Goal: Task Accomplishment & Management: Use online tool/utility

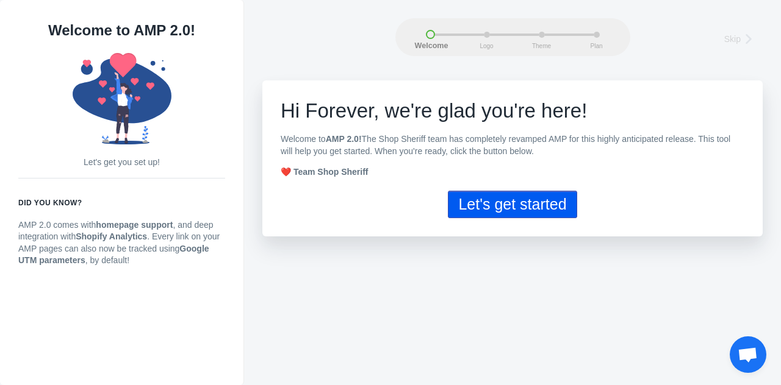
click at [535, 204] on button "Let's get started" at bounding box center [512, 204] width 129 height 27
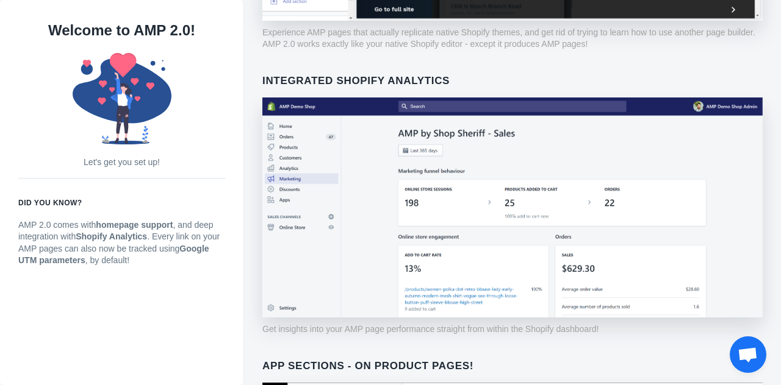
scroll to position [83, 0]
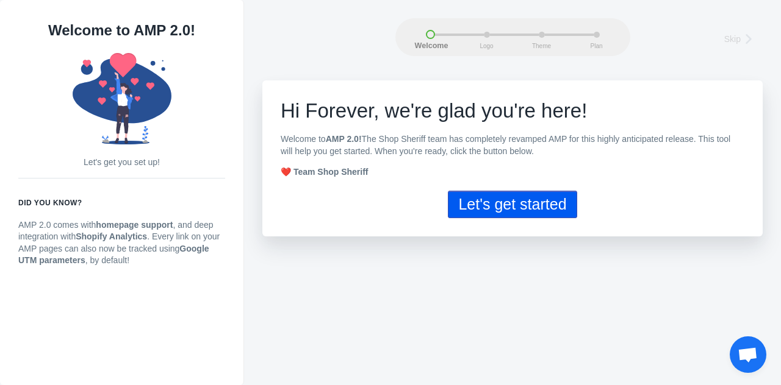
click at [531, 212] on button "Let's get started" at bounding box center [512, 204] width 129 height 27
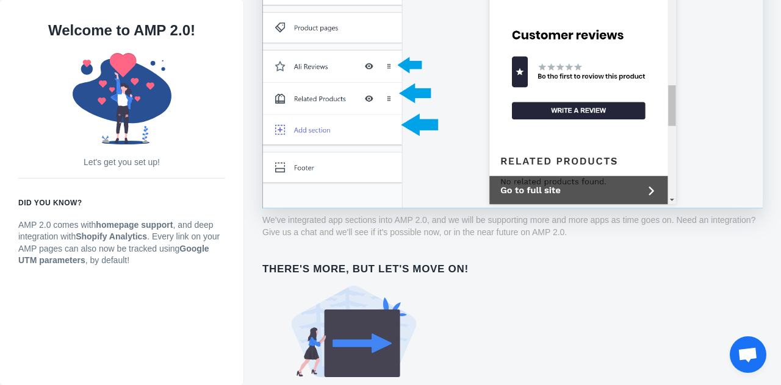
scroll to position [876, 0]
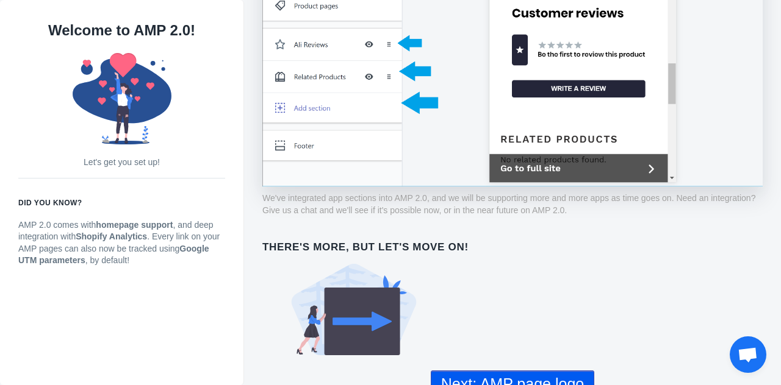
click at [507, 371] on button "Next: AMP page logo" at bounding box center [512, 384] width 163 height 27
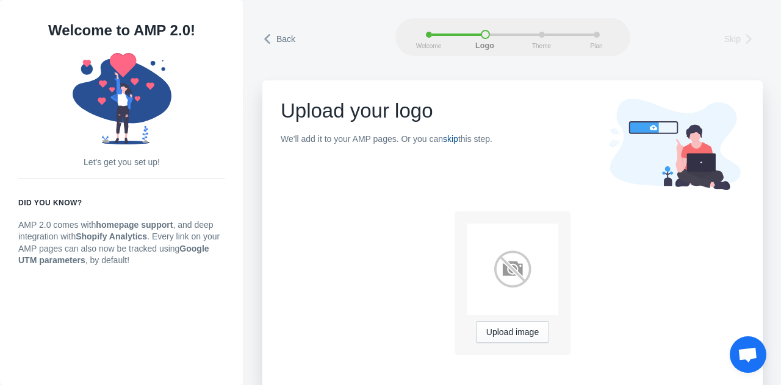
click at [452, 138] on link "skip" at bounding box center [450, 139] width 15 height 10
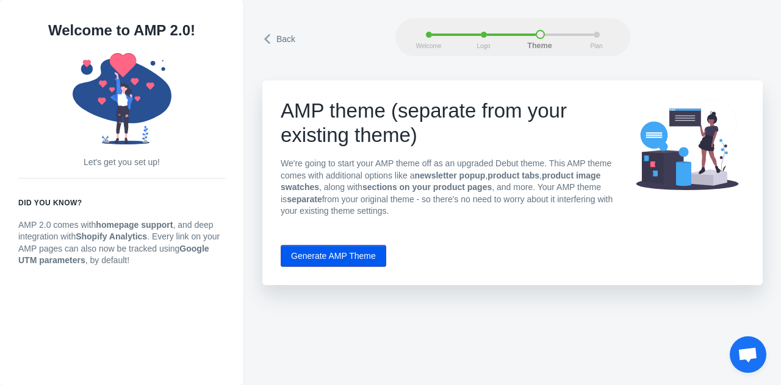
click at [343, 260] on button "Generate AMP Theme" at bounding box center [334, 256] width 106 height 22
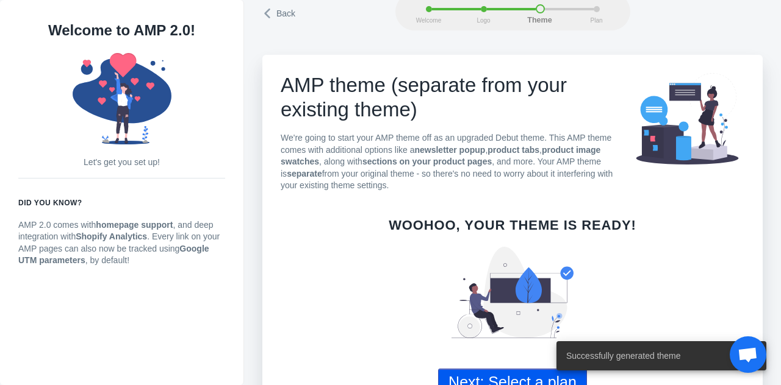
scroll to position [56, 0]
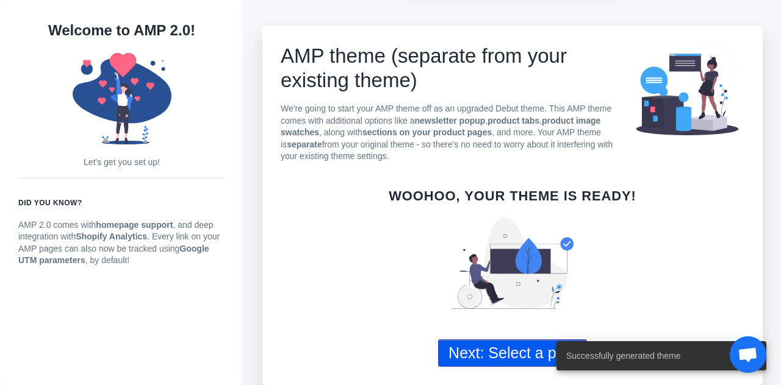
click at [509, 354] on button "Next: Select a plan" at bounding box center [512, 353] width 149 height 27
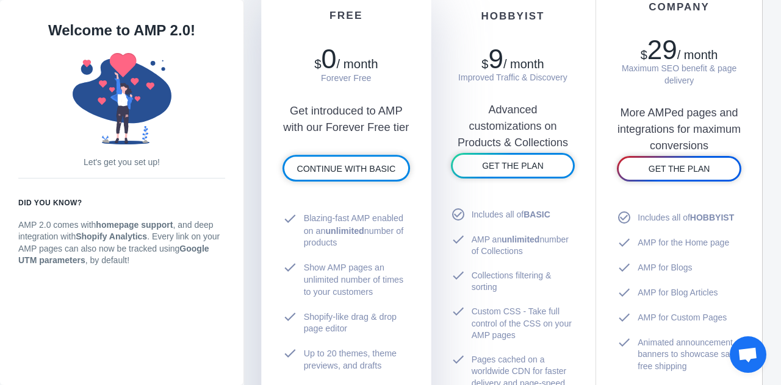
scroll to position [732, 0]
click at [343, 173] on link "CONTINUE WITH BASIC" at bounding box center [346, 167] width 124 height 23
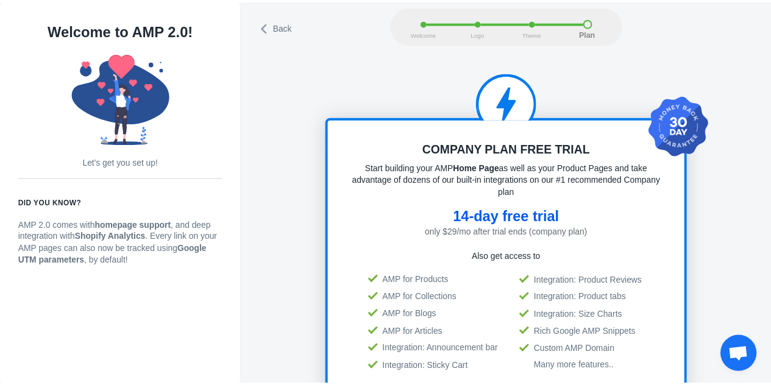
scroll to position [1, 0]
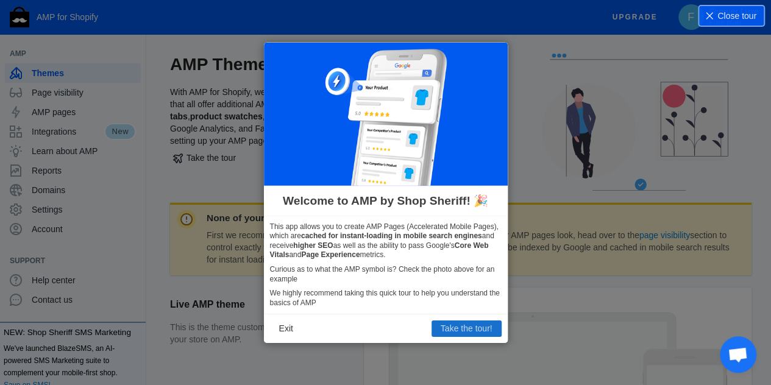
click at [482, 331] on button "Take the tour!" at bounding box center [467, 329] width 70 height 16
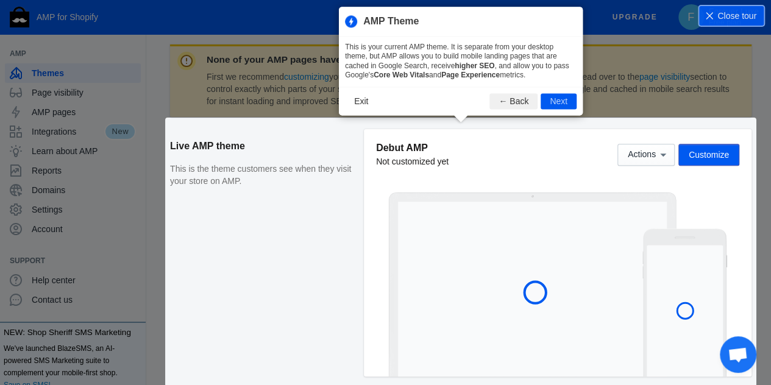
scroll to position [166, 0]
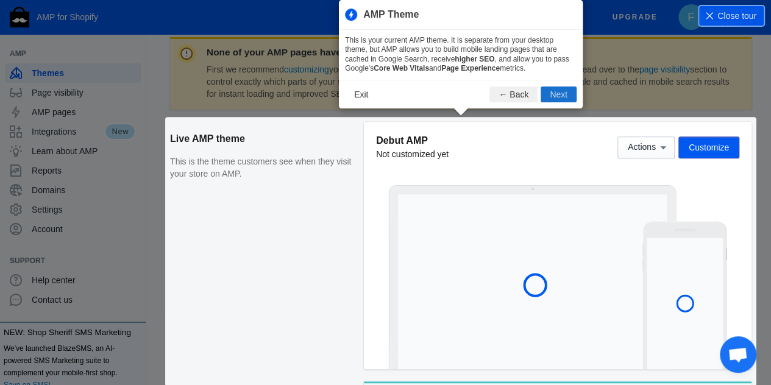
click at [561, 95] on button "Next" at bounding box center [559, 95] width 36 height 16
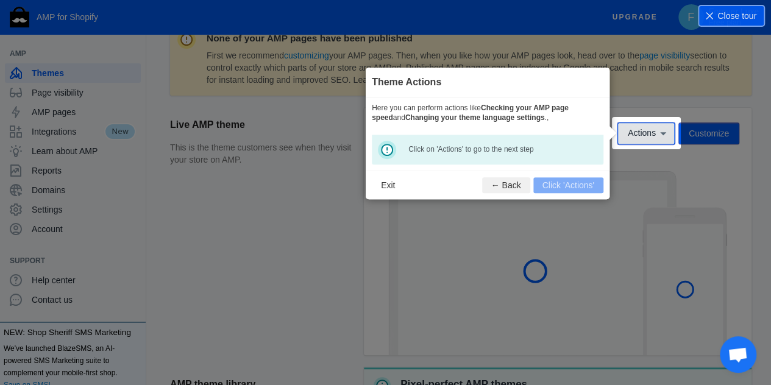
click at [648, 134] on span "Actions" at bounding box center [642, 134] width 28 height 10
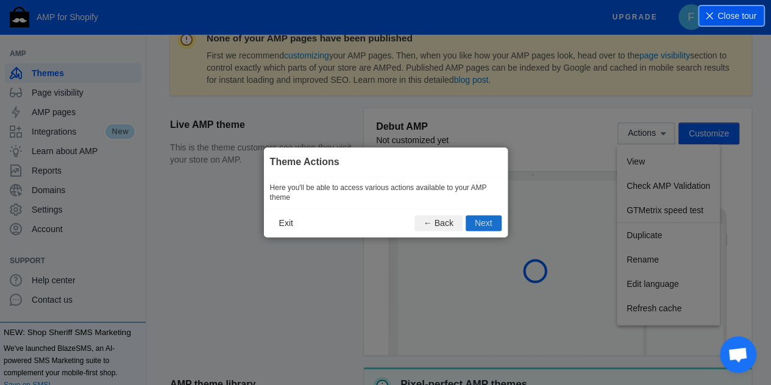
click at [484, 222] on button "Next" at bounding box center [484, 224] width 36 height 16
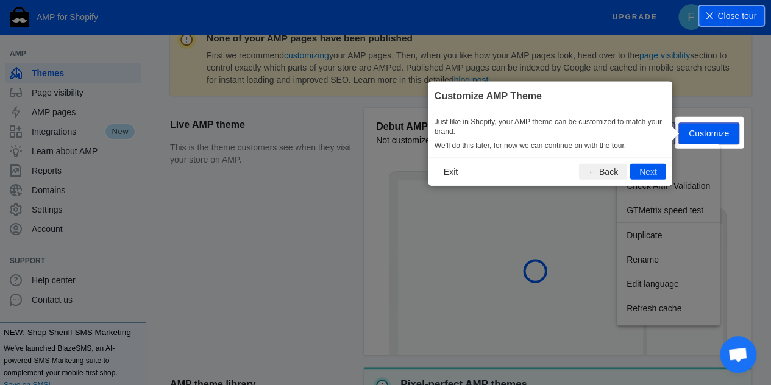
scroll to position [181, 0]
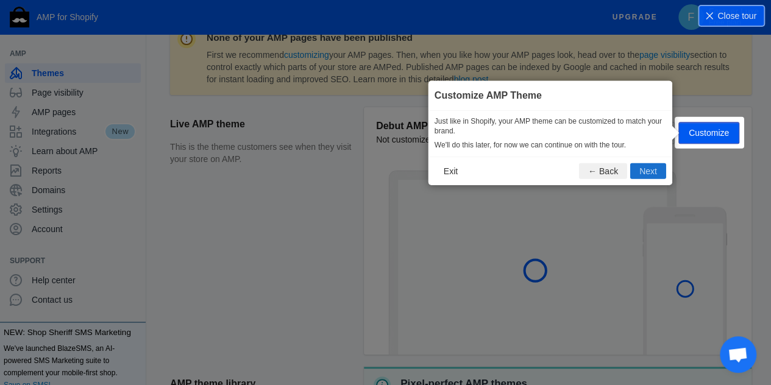
click at [646, 172] on button "Next" at bounding box center [649, 171] width 36 height 16
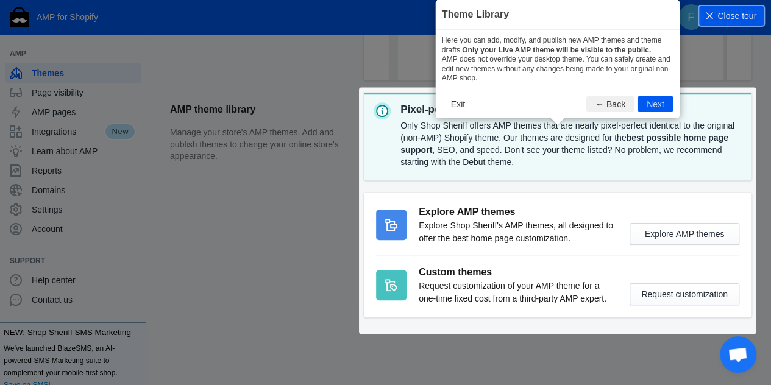
scroll to position [0, 0]
click at [653, 104] on button "Next" at bounding box center [656, 104] width 36 height 16
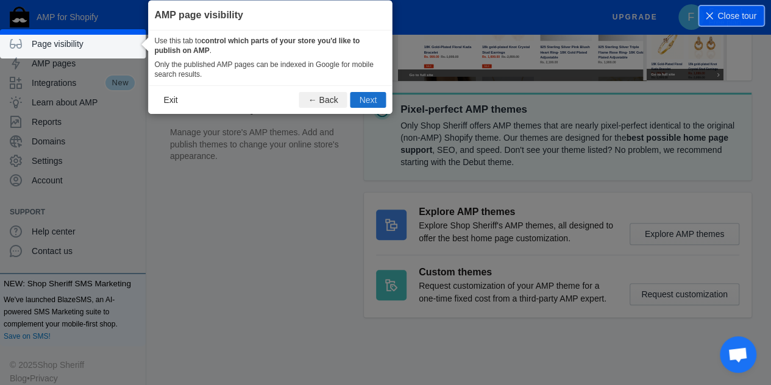
click at [375, 95] on button "Next" at bounding box center [369, 100] width 36 height 16
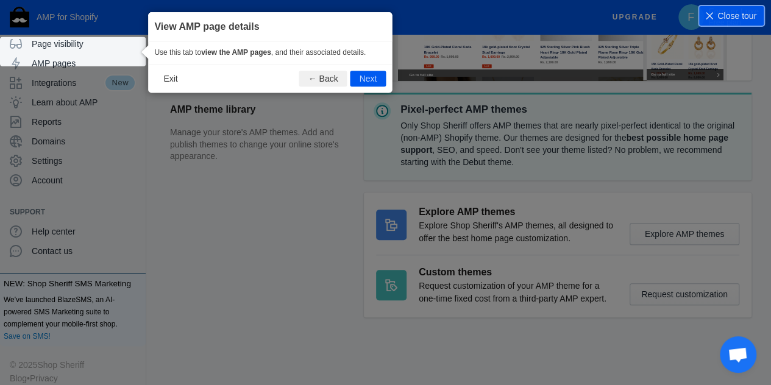
scroll to position [60, 0]
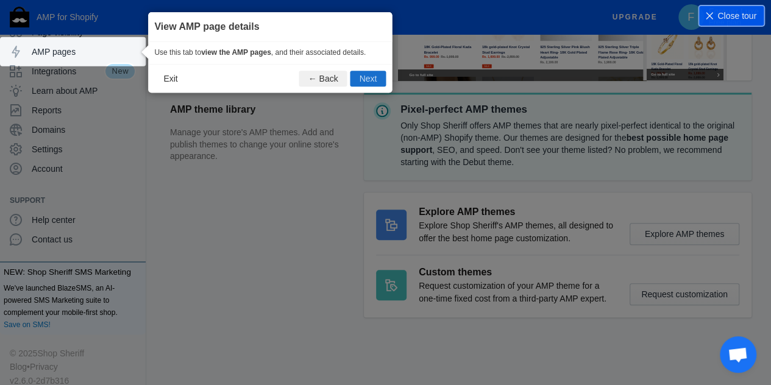
click at [373, 77] on button "Next" at bounding box center [369, 79] width 36 height 16
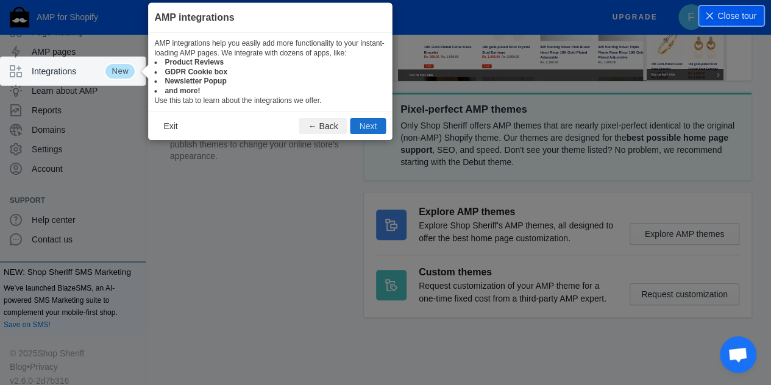
click at [377, 128] on button "Next" at bounding box center [369, 126] width 36 height 16
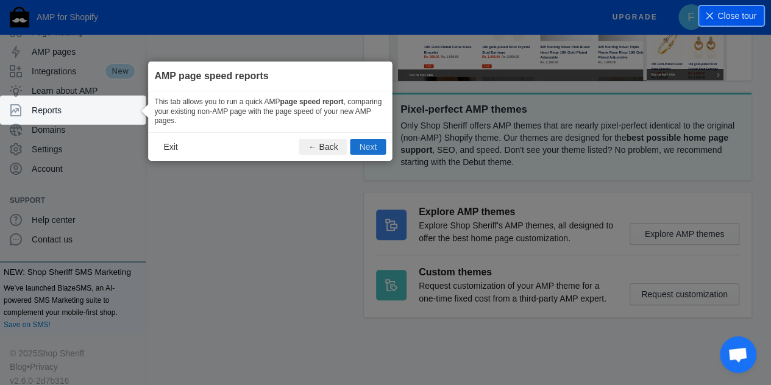
click at [371, 148] on button "Next" at bounding box center [369, 146] width 36 height 16
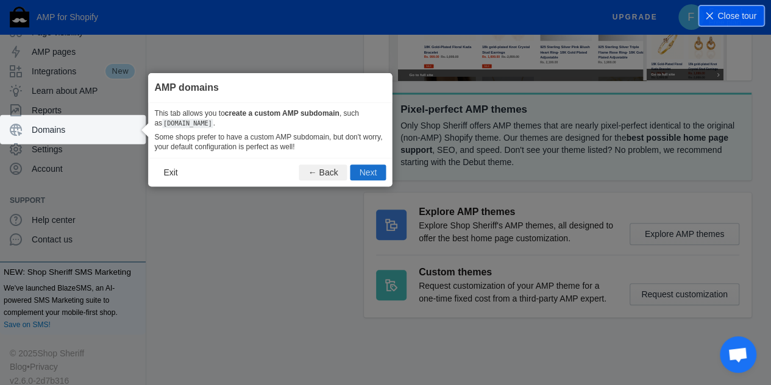
click at [370, 175] on button "Next" at bounding box center [369, 173] width 36 height 16
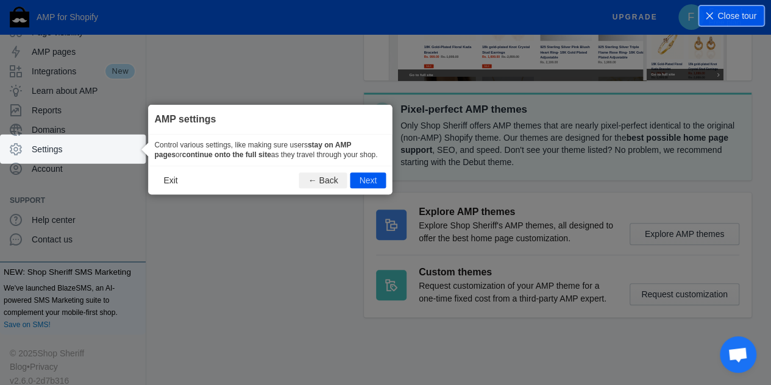
click at [370, 175] on button "Next" at bounding box center [369, 181] width 36 height 16
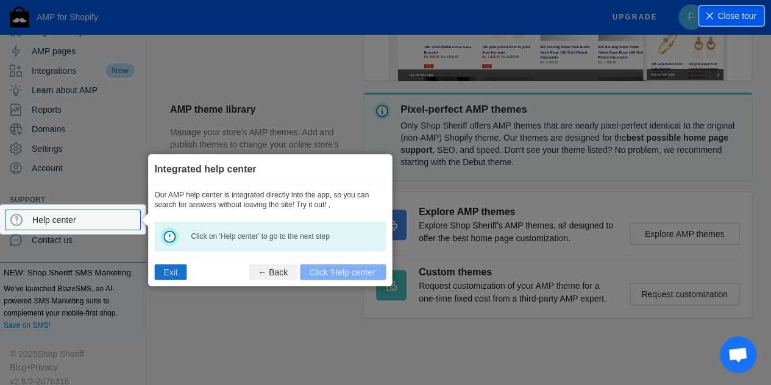
click at [167, 271] on button "Exit" at bounding box center [170, 272] width 32 height 16
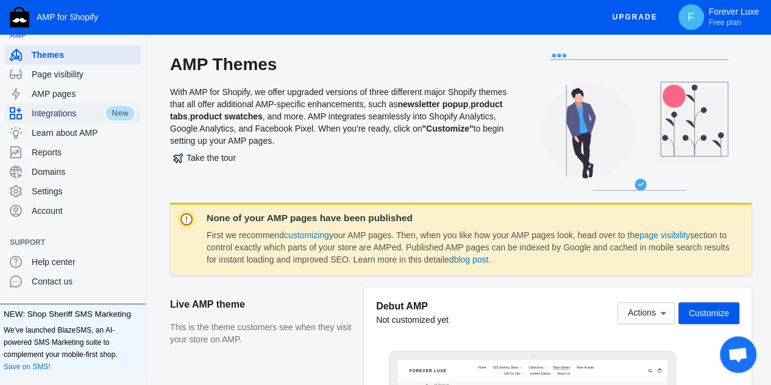
scroll to position [0, 0]
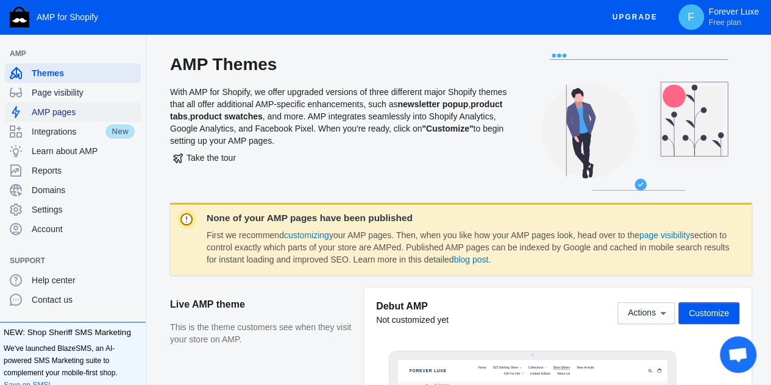
click at [91, 107] on span "AMP pages" at bounding box center [84, 112] width 104 height 12
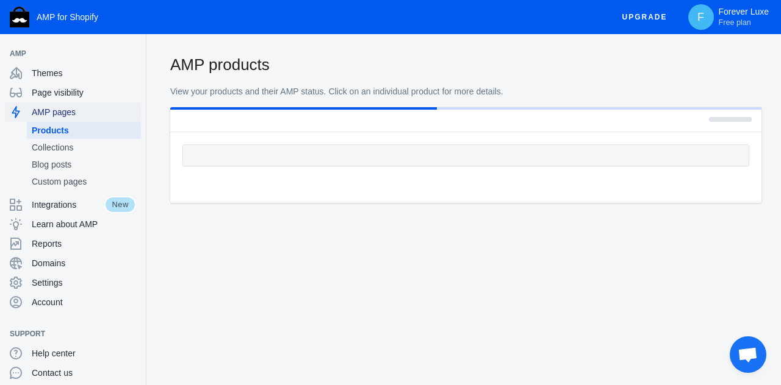
click at [85, 116] on span "AMP pages" at bounding box center [84, 112] width 104 height 12
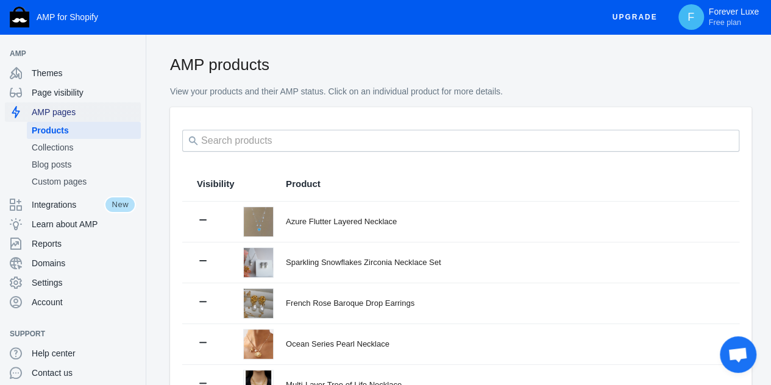
click at [67, 110] on span "AMP pages" at bounding box center [84, 112] width 104 height 12
click at [58, 129] on span "Products" at bounding box center [84, 130] width 104 height 12
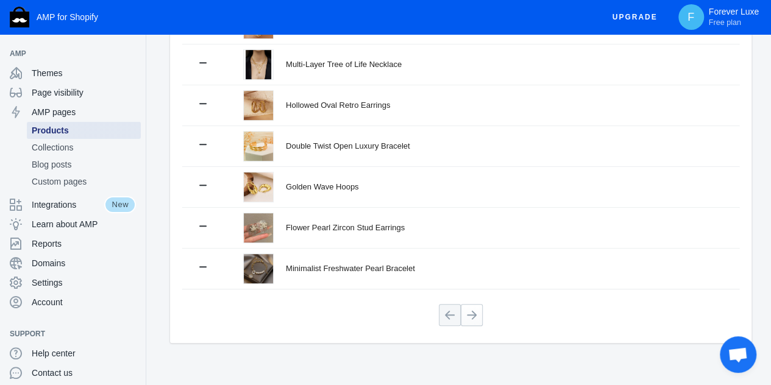
scroll to position [332, 0]
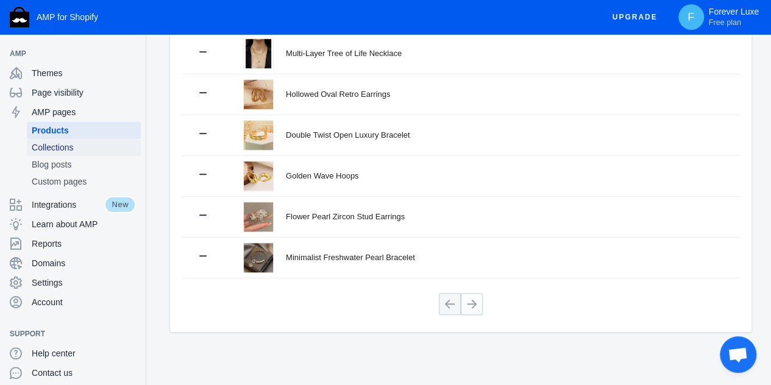
click at [60, 150] on span "Collections" at bounding box center [84, 147] width 104 height 12
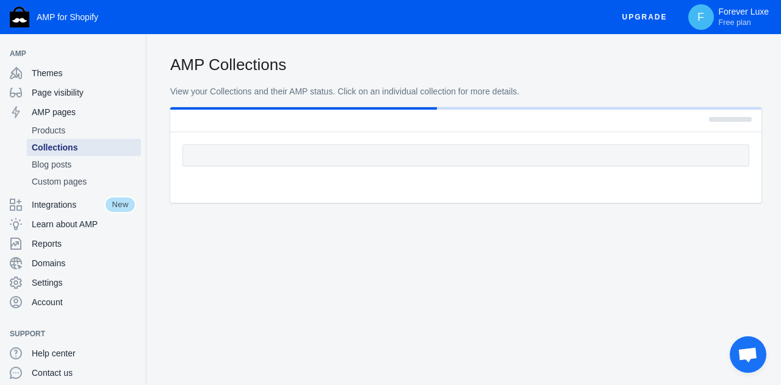
click at [63, 145] on span "Collections" at bounding box center [84, 147] width 104 height 12
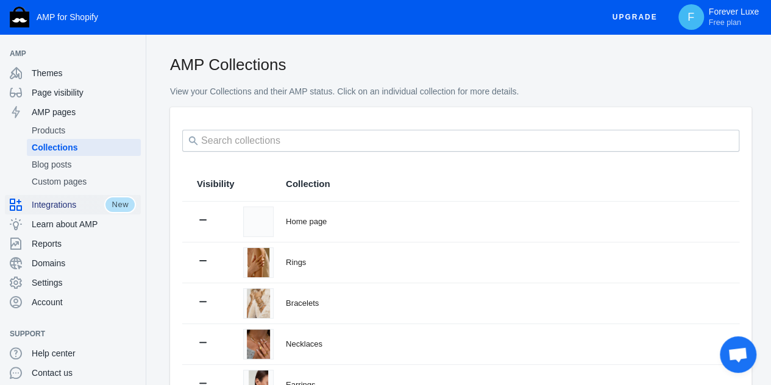
click at [67, 206] on span "Integrations" at bounding box center [68, 205] width 73 height 12
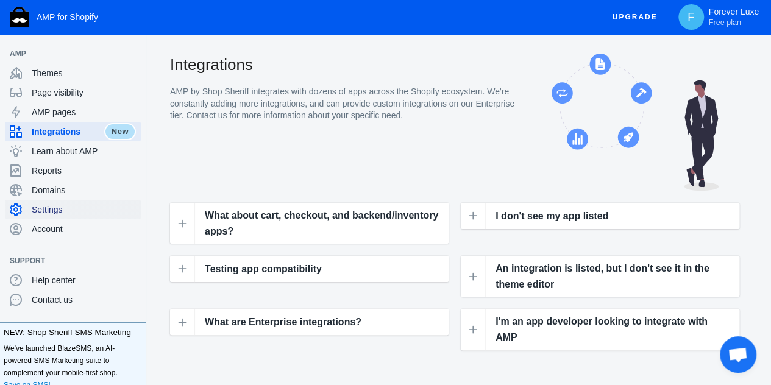
click at [67, 206] on span "Settings" at bounding box center [84, 210] width 104 height 12
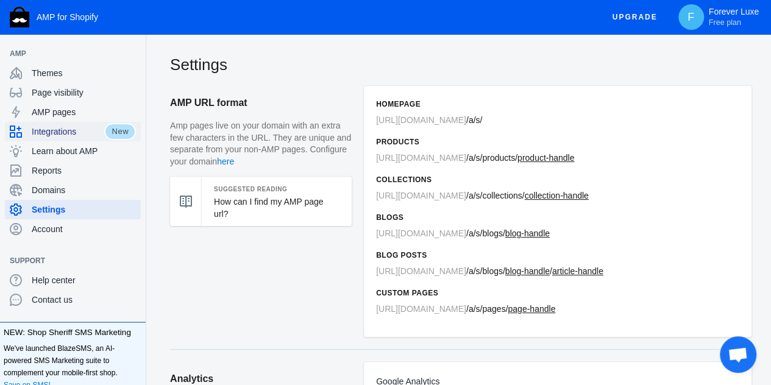
click at [79, 134] on span "Integrations" at bounding box center [68, 132] width 73 height 12
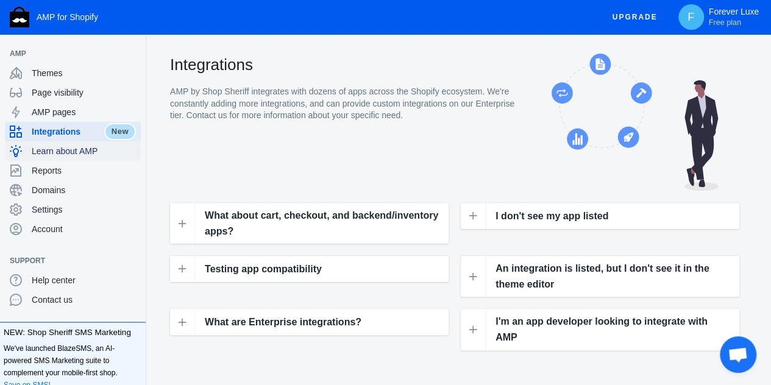
click at [77, 153] on span "Learn about AMP" at bounding box center [84, 151] width 104 height 12
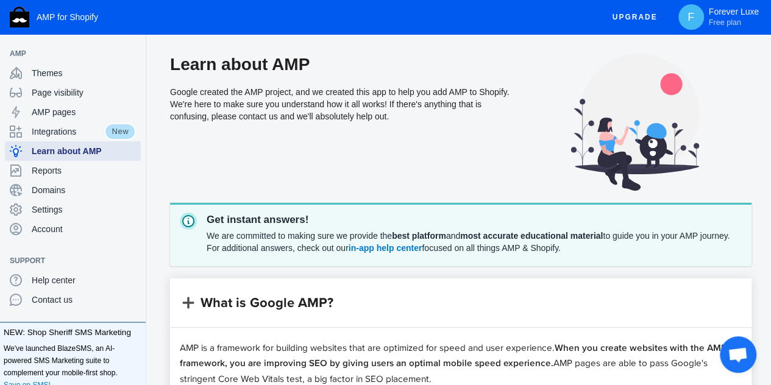
click at [79, 151] on span "Learn about AMP" at bounding box center [84, 151] width 104 height 12
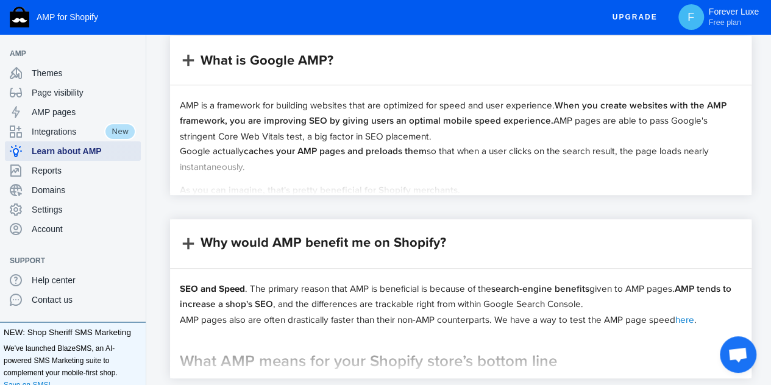
scroll to position [244, 0]
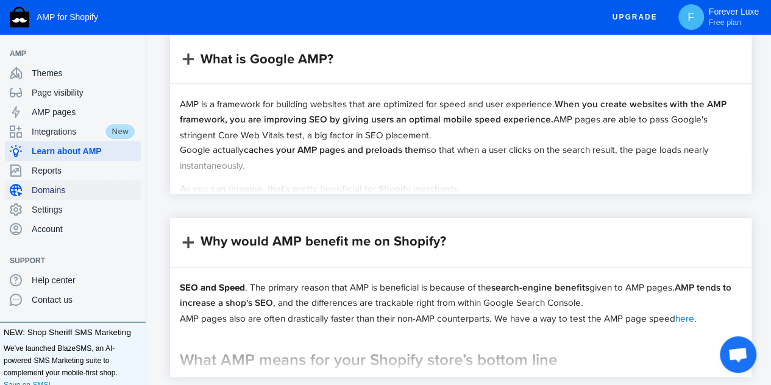
click at [69, 192] on span "Domains" at bounding box center [84, 190] width 104 height 12
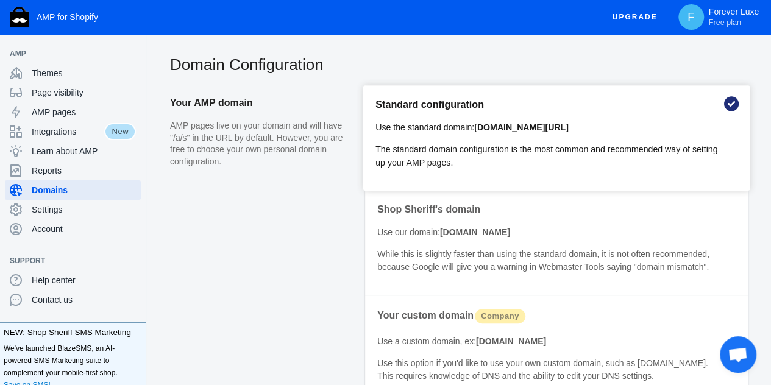
click at [224, 163] on p "AMP pages live on your domain and will have "/a/s" in the URL by default. Howev…" at bounding box center [259, 144] width 179 height 48
click at [734, 104] on use at bounding box center [732, 104] width 18 height 18
click at [595, 133] on p "Use the standard domain: foreverluxe.co.in/a/s/" at bounding box center [548, 127] width 344 height 13
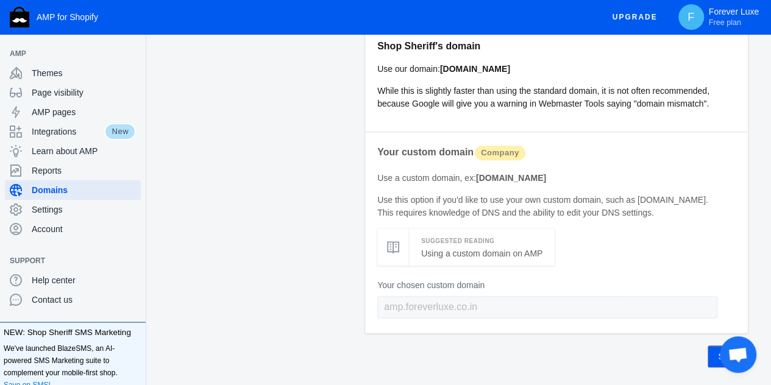
scroll to position [183, 0]
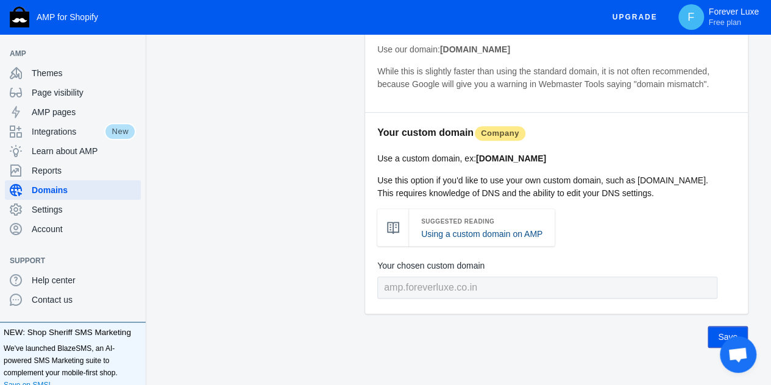
click at [519, 239] on link "Using a custom domain on AMP" at bounding box center [481, 234] width 121 height 10
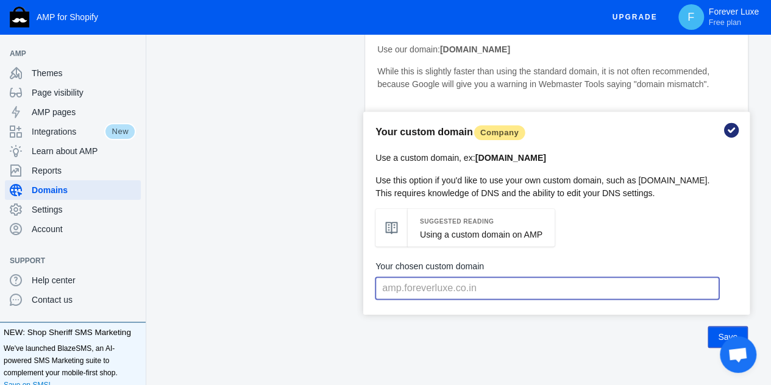
click at [478, 299] on input "text" at bounding box center [548, 288] width 344 height 22
click at [452, 299] on input "text" at bounding box center [548, 288] width 344 height 22
paste input "https://foreverluxe.co.in/"
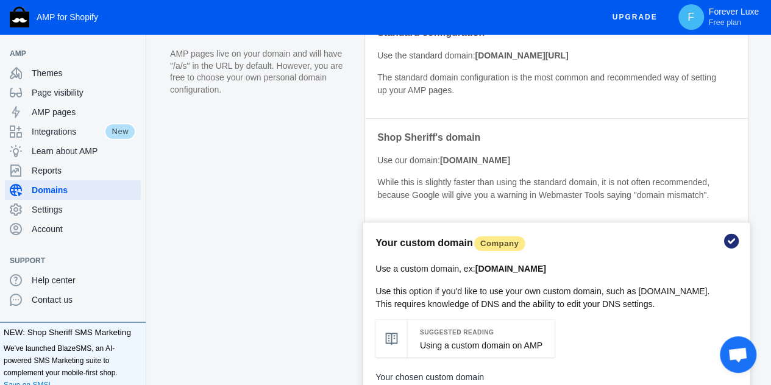
scroll to position [213, 0]
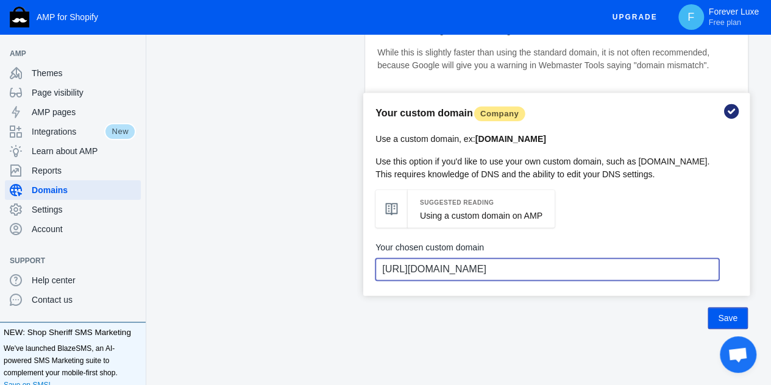
type input "https://foreverluxe.co.in/"
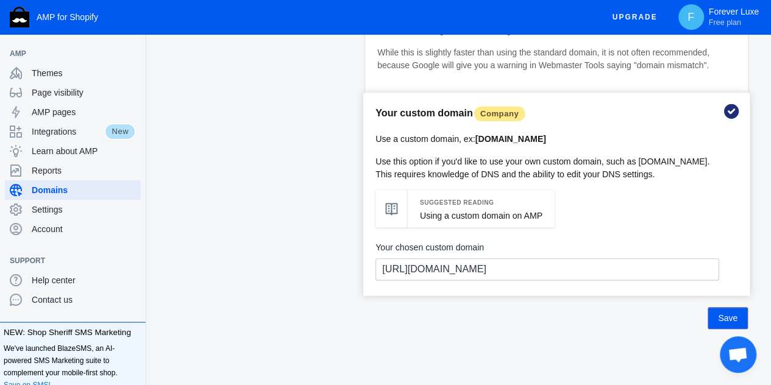
click at [734, 318] on span "Save" at bounding box center [728, 318] width 20 height 10
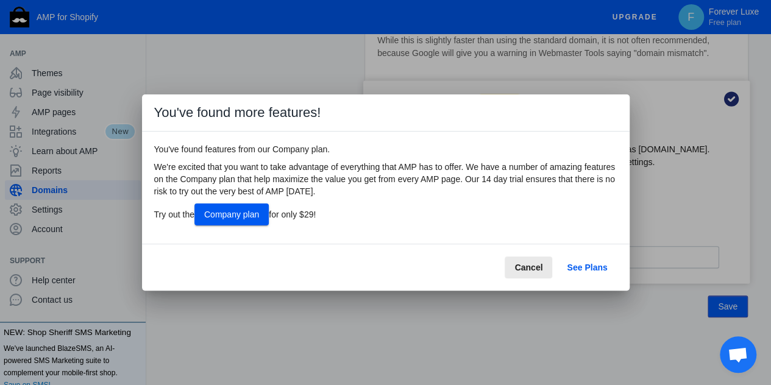
click at [529, 270] on span "Cancel" at bounding box center [529, 268] width 28 height 10
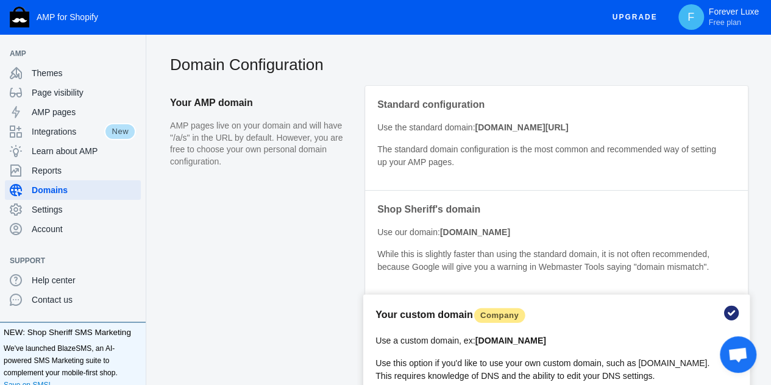
scroll to position [213, 0]
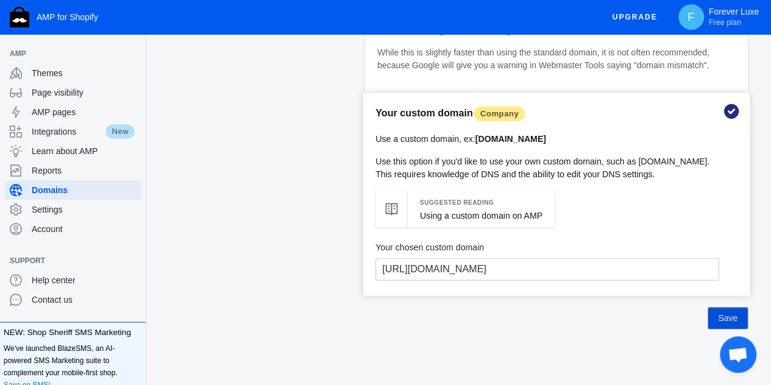
click at [723, 314] on span "Save" at bounding box center [728, 318] width 20 height 10
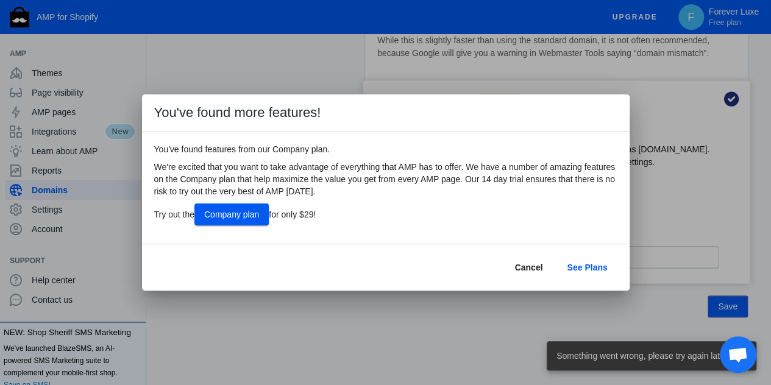
scroll to position [0, 0]
click at [527, 268] on span "Cancel" at bounding box center [529, 268] width 28 height 10
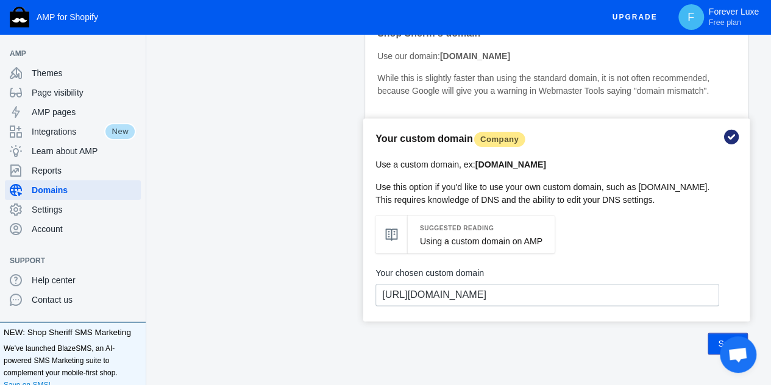
scroll to position [213, 0]
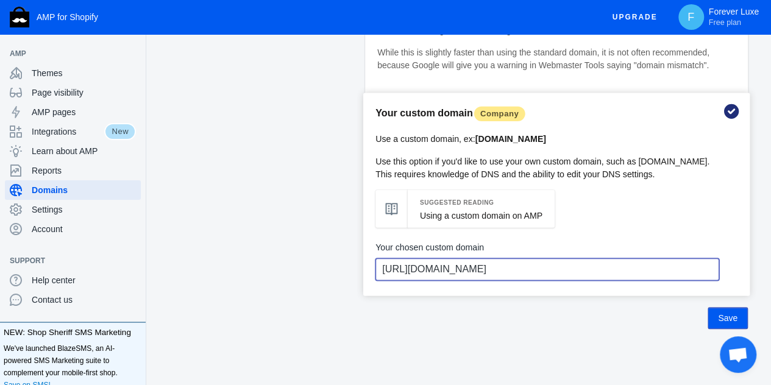
click at [510, 264] on input "https://foreverluxe.co.in/" at bounding box center [548, 270] width 344 height 22
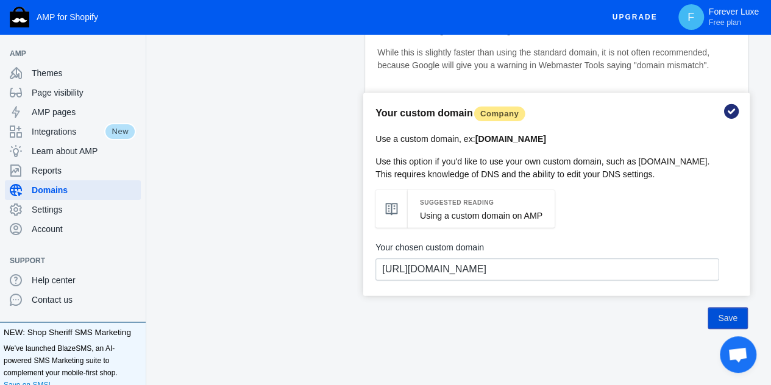
click at [731, 313] on span "Save" at bounding box center [728, 318] width 20 height 10
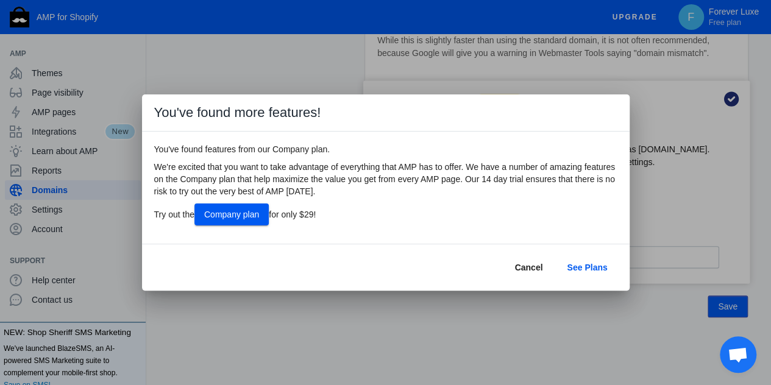
click at [524, 265] on span "Cancel" at bounding box center [529, 268] width 28 height 10
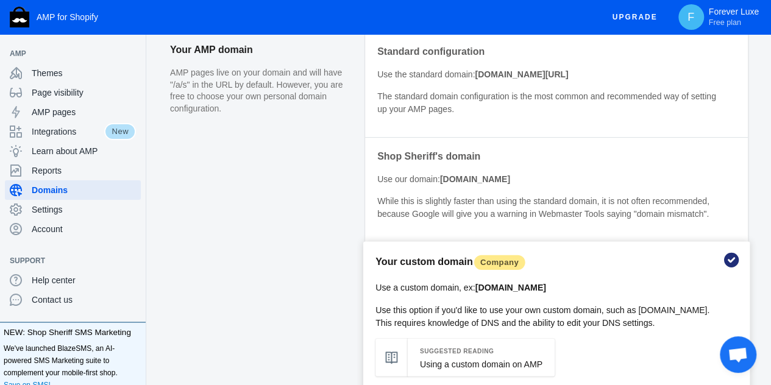
scroll to position [30, 0]
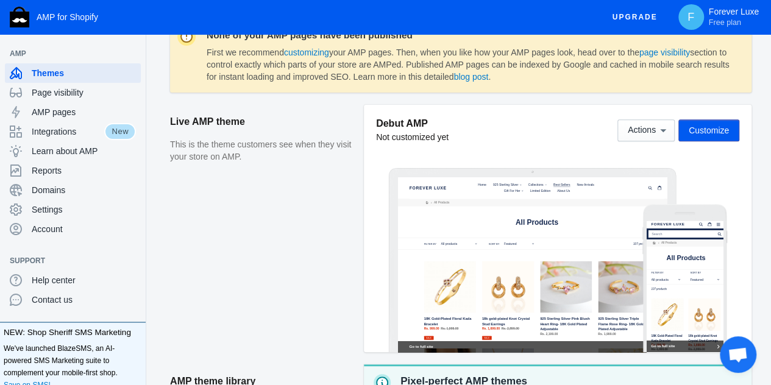
click at [694, 131] on span "Customize" at bounding box center [709, 131] width 40 height 10
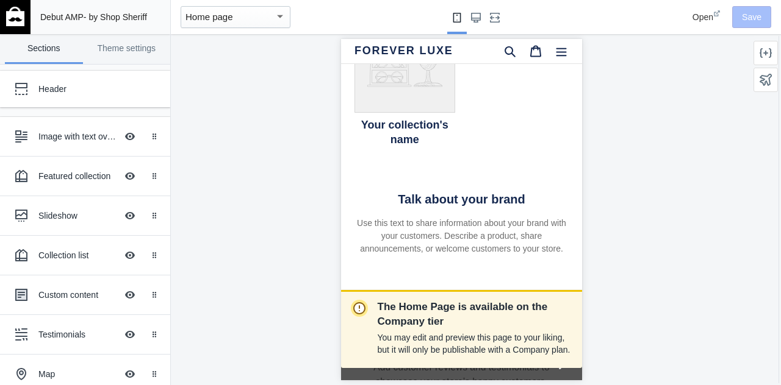
scroll to position [1098, 0]
